Goal: Task Accomplishment & Management: Use online tool/utility

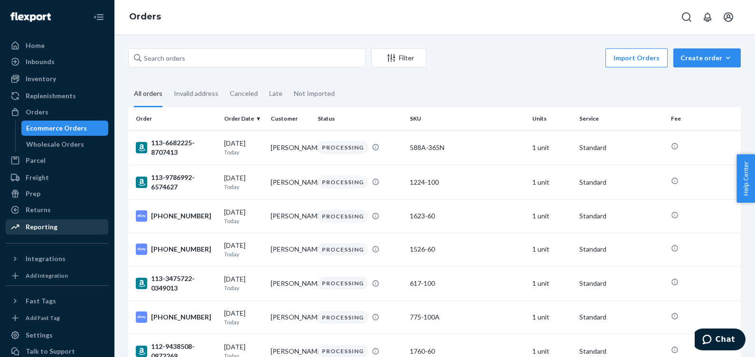
click at [50, 225] on div "Reporting" at bounding box center [42, 226] width 32 height 9
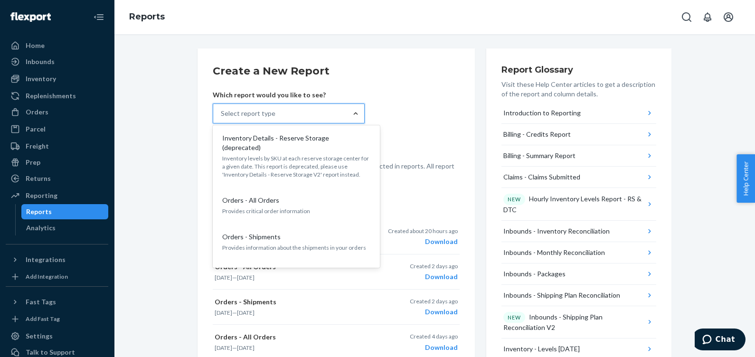
scroll to position [949, 0]
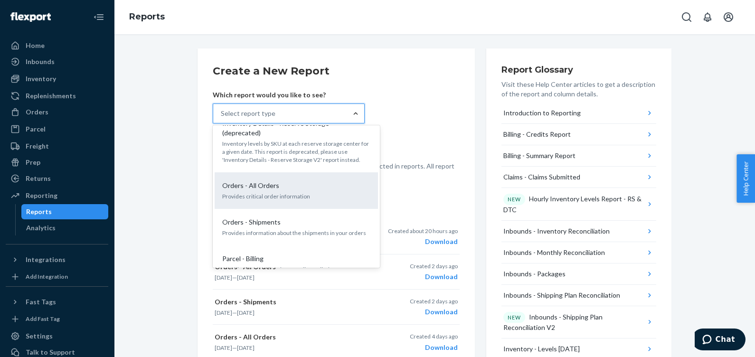
click at [265, 192] on p "Provides critical order information" at bounding box center [296, 196] width 148 height 8
click at [222, 118] on input "option Orders - All Orders focused, 22 of 35. 35 results available. Use Up and …" at bounding box center [221, 113] width 1 height 9
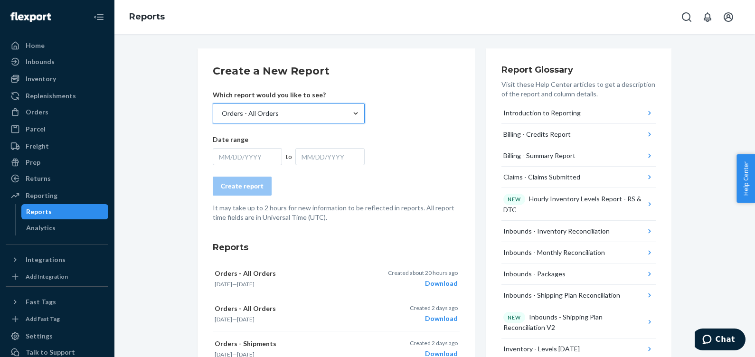
click at [265, 157] on div "MM/DD/YYYY" at bounding box center [247, 156] width 69 height 17
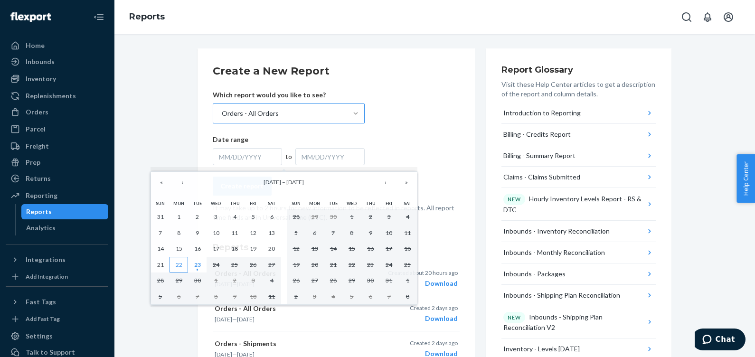
click at [178, 263] on abbr "22" at bounding box center [179, 264] width 7 height 7
click at [201, 264] on button "23" at bounding box center [197, 265] width 19 height 16
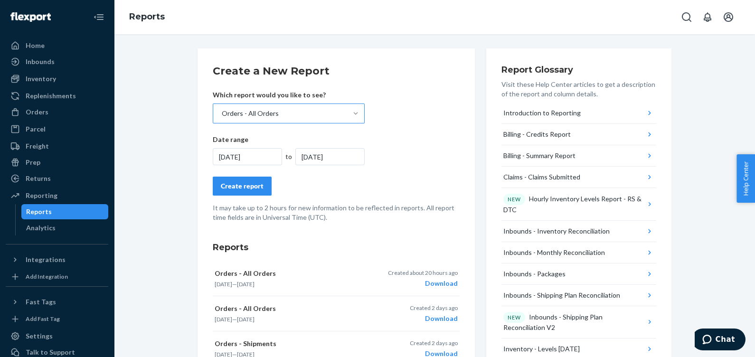
click at [226, 190] on div "Create report" at bounding box center [242, 185] width 43 height 9
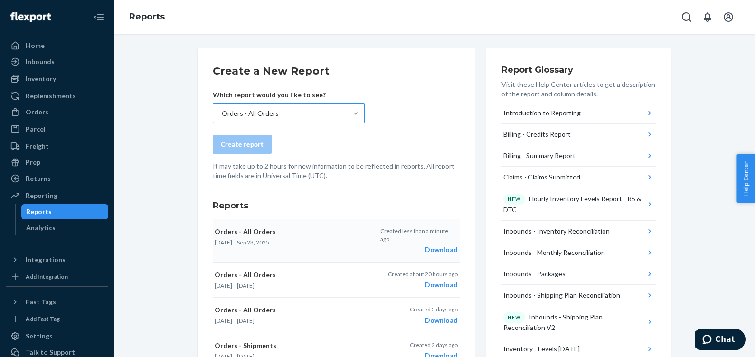
click at [439, 245] on div "Download" at bounding box center [418, 249] width 77 height 9
